Goal: Information Seeking & Learning: Learn about a topic

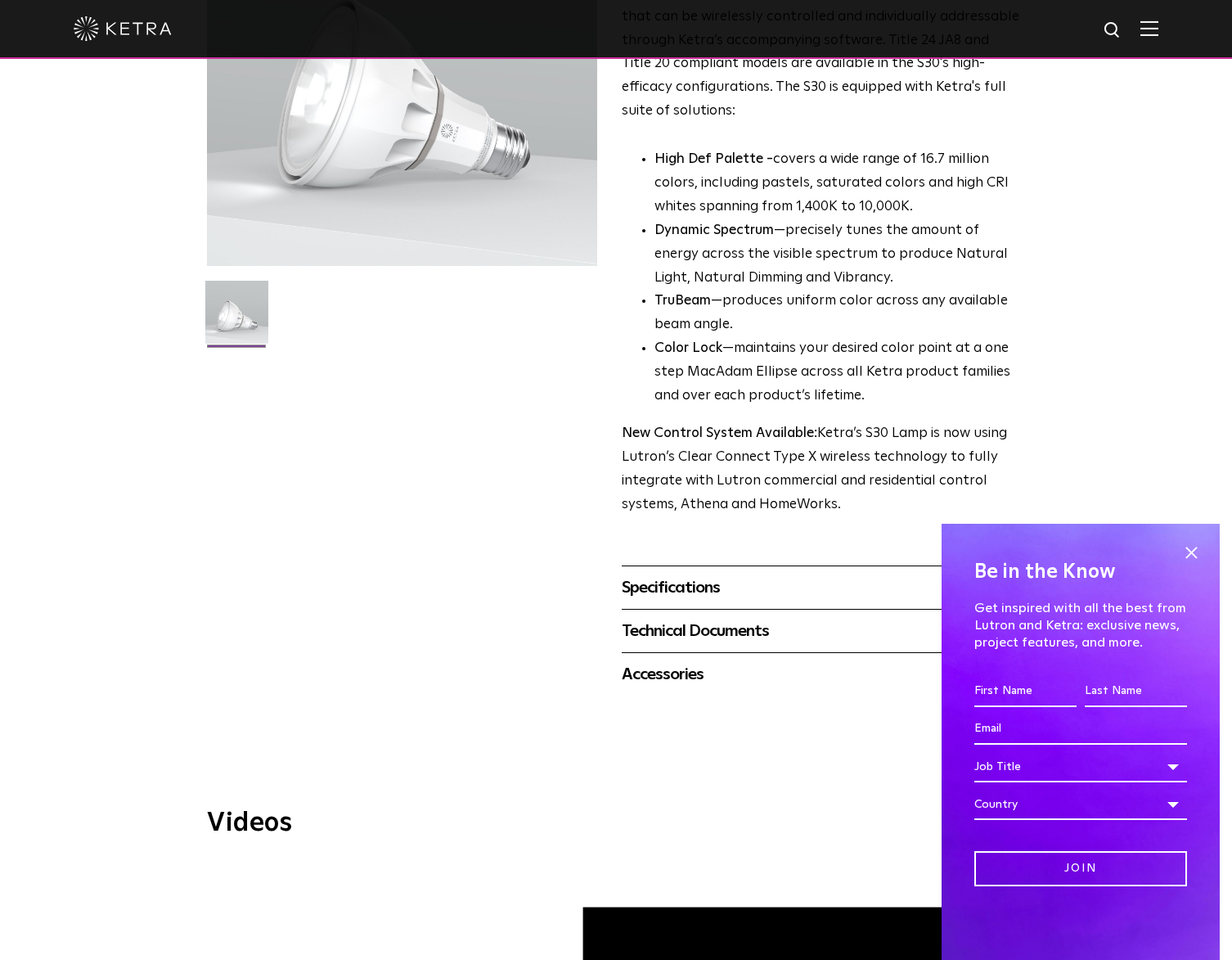
scroll to position [244, 0]
click at [1191, 553] on span at bounding box center [1190, 552] width 25 height 25
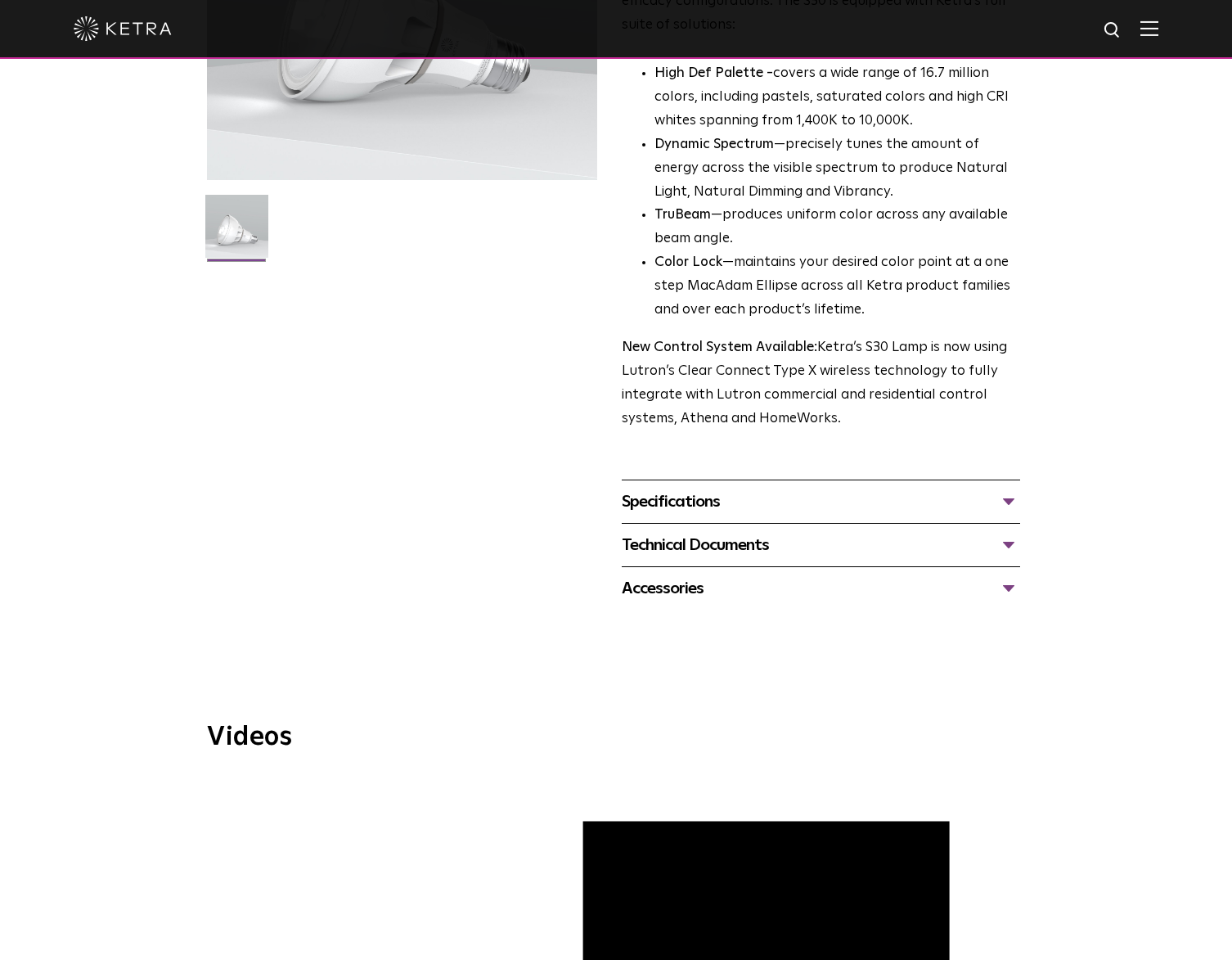
scroll to position [327, 0]
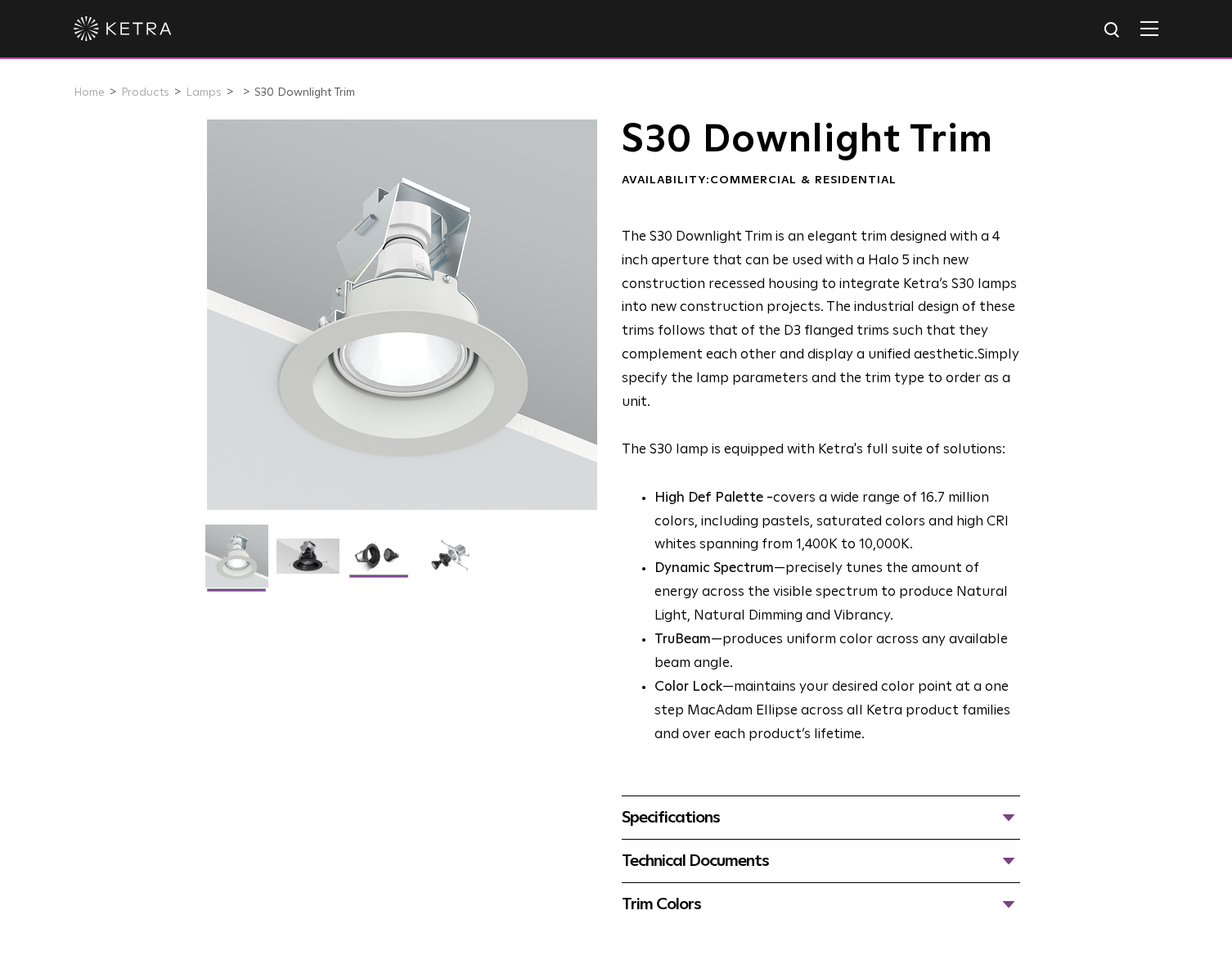
click at [364, 552] on img at bounding box center [379, 562] width 63 height 48
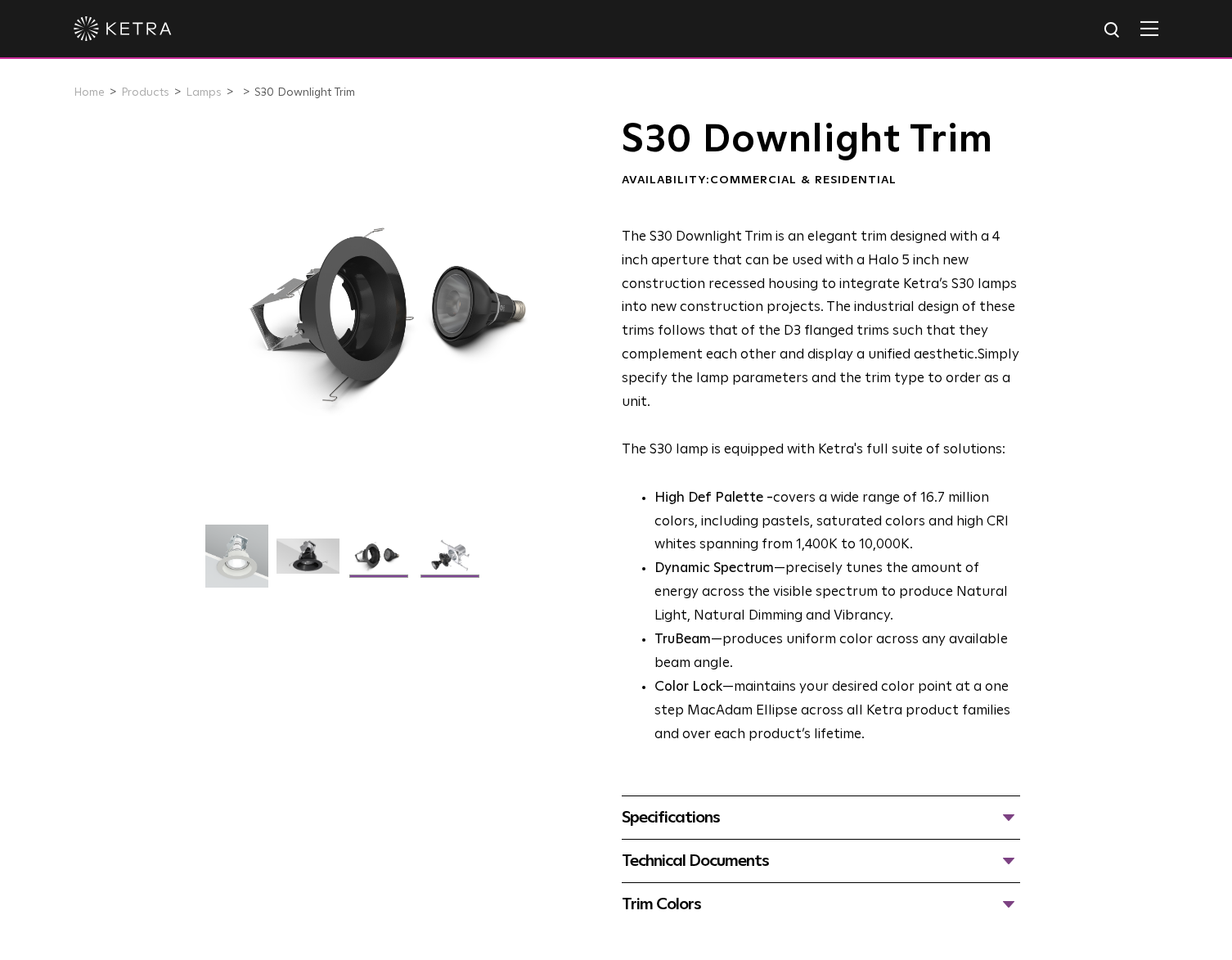
click at [465, 565] on img at bounding box center [449, 562] width 63 height 48
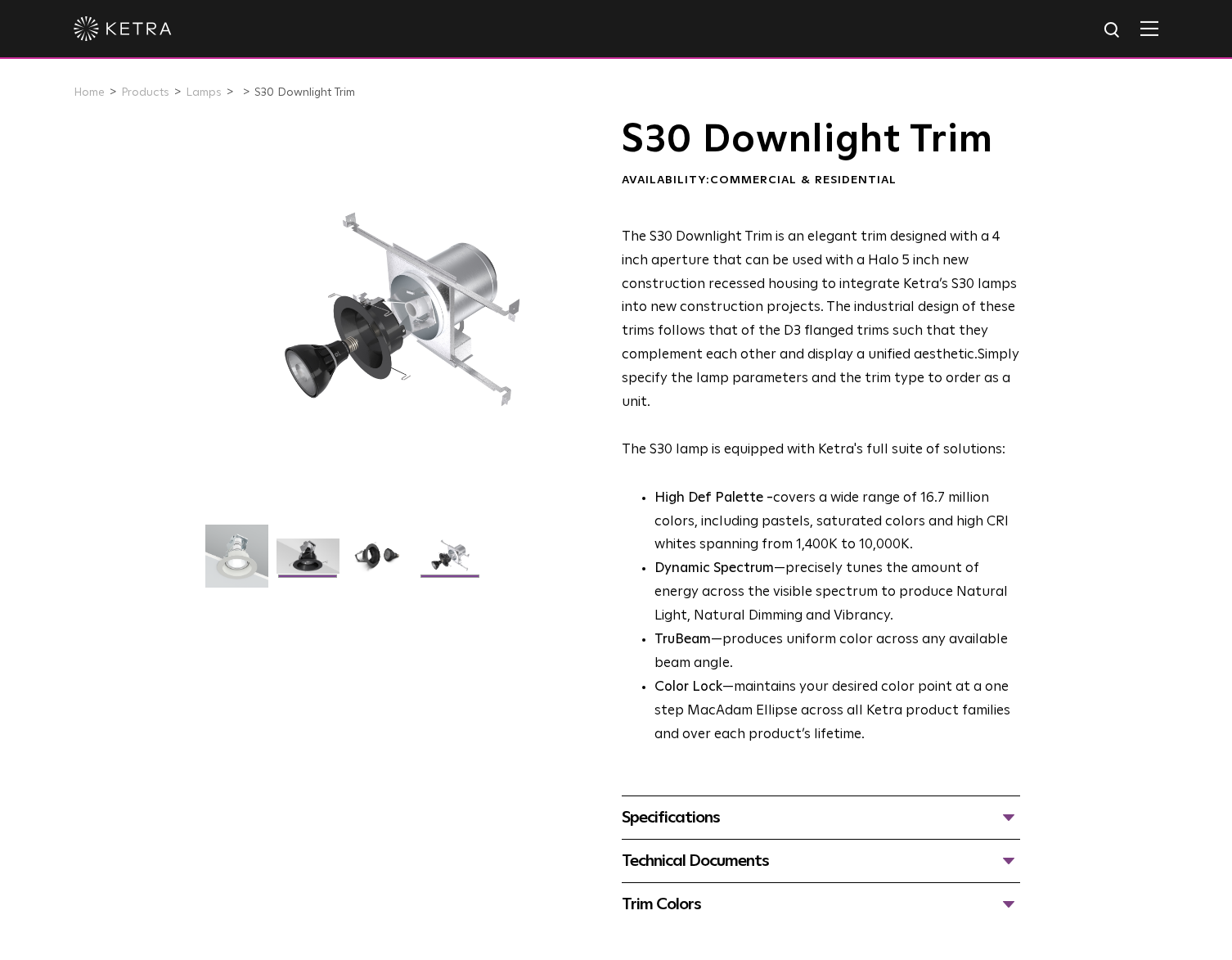
click at [301, 558] on img at bounding box center [307, 562] width 63 height 48
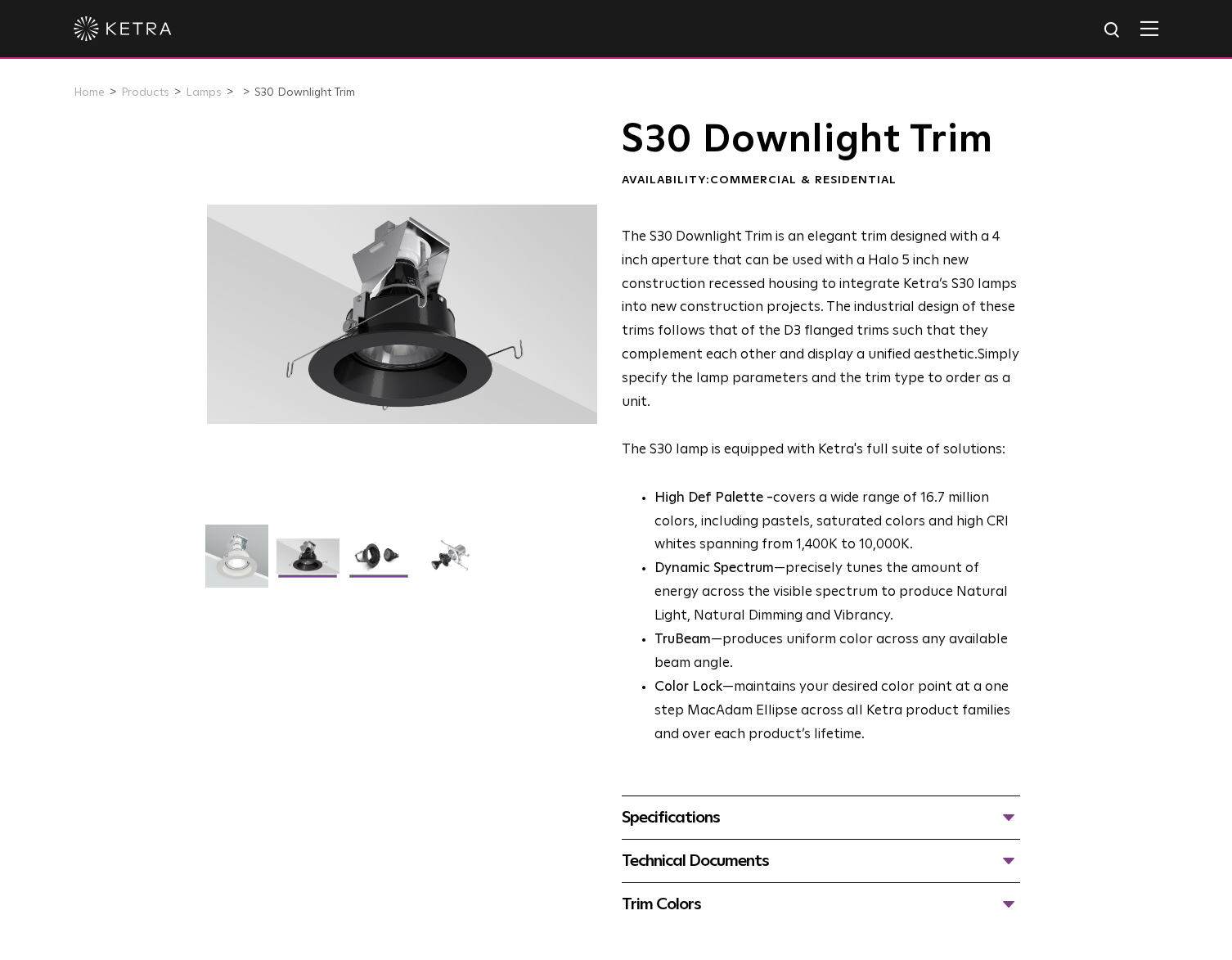
click at [359, 557] on img at bounding box center [379, 562] width 63 height 48
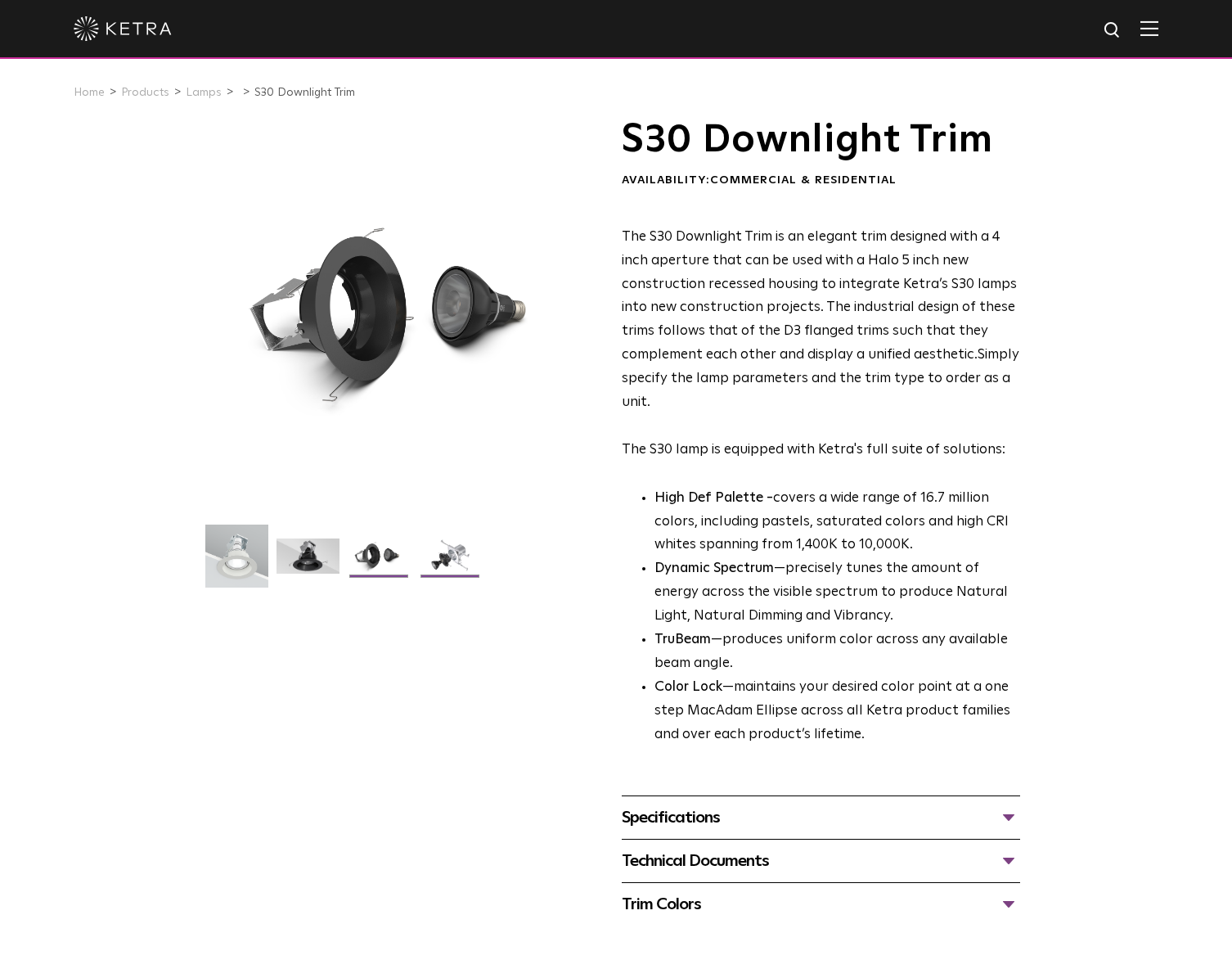
click at [437, 557] on img at bounding box center [449, 562] width 63 height 48
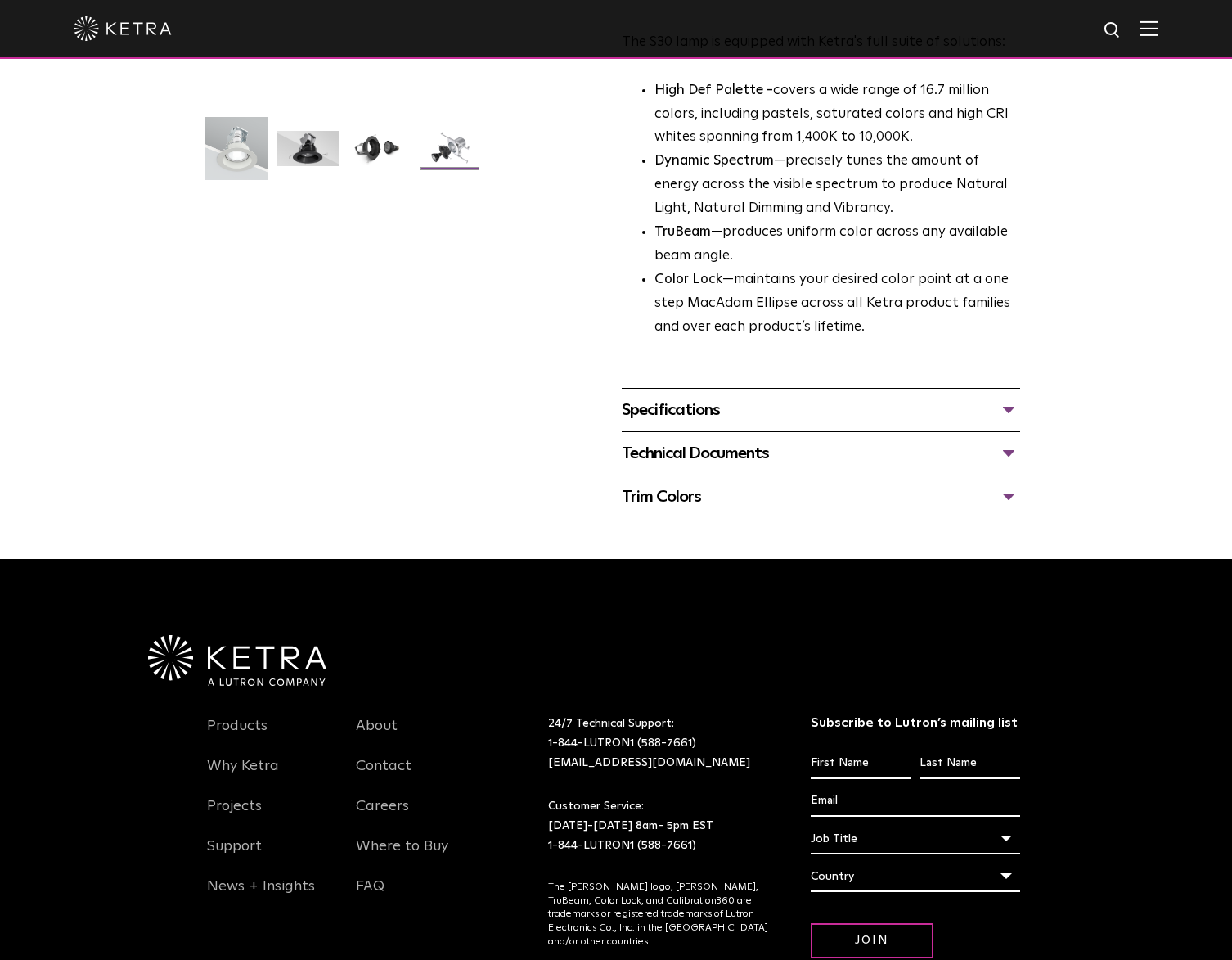
scroll to position [408, 0]
click at [741, 415] on div "Specifications" at bounding box center [821, 408] width 398 height 26
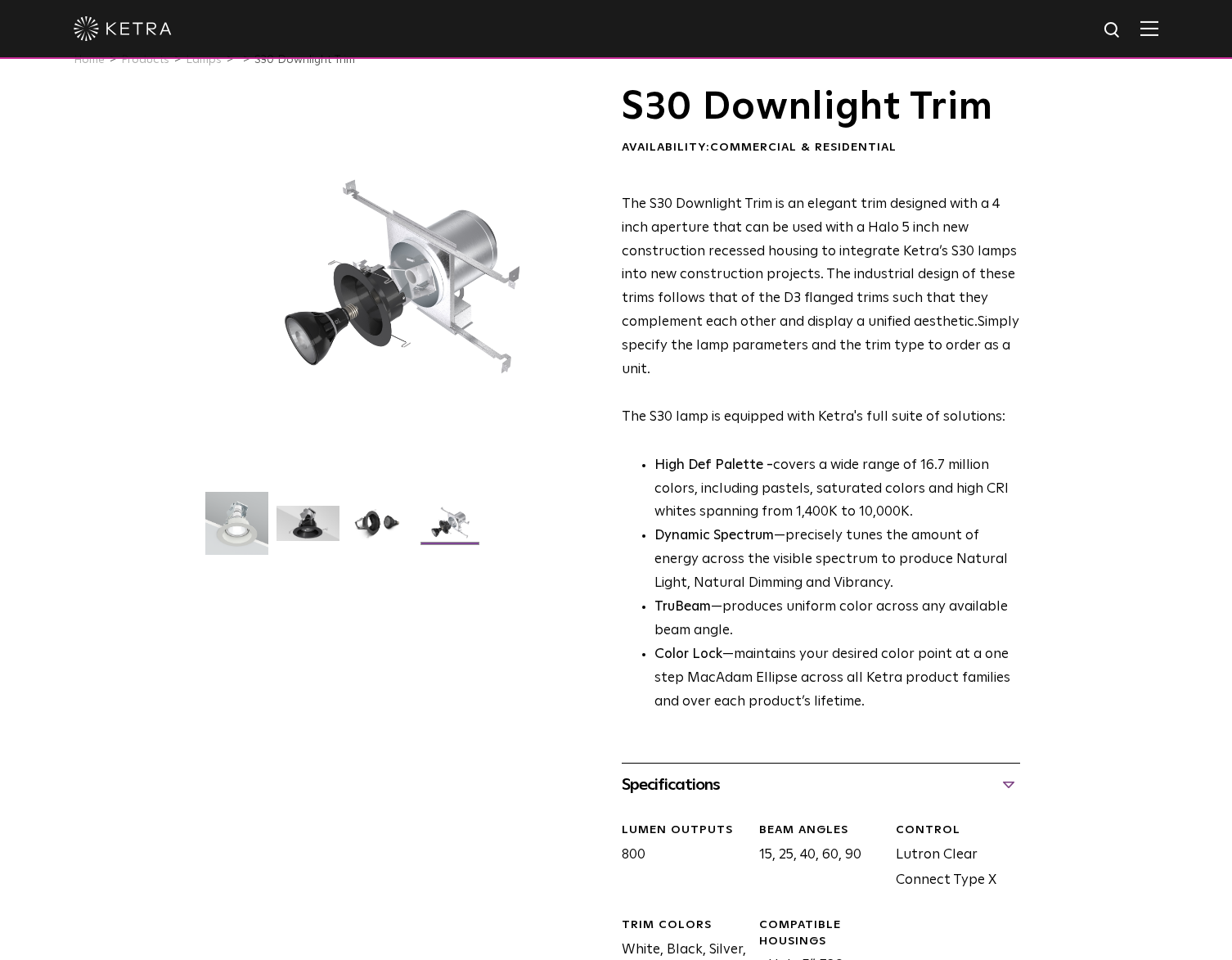
scroll to position [0, 0]
